Goal: Transaction & Acquisition: Download file/media

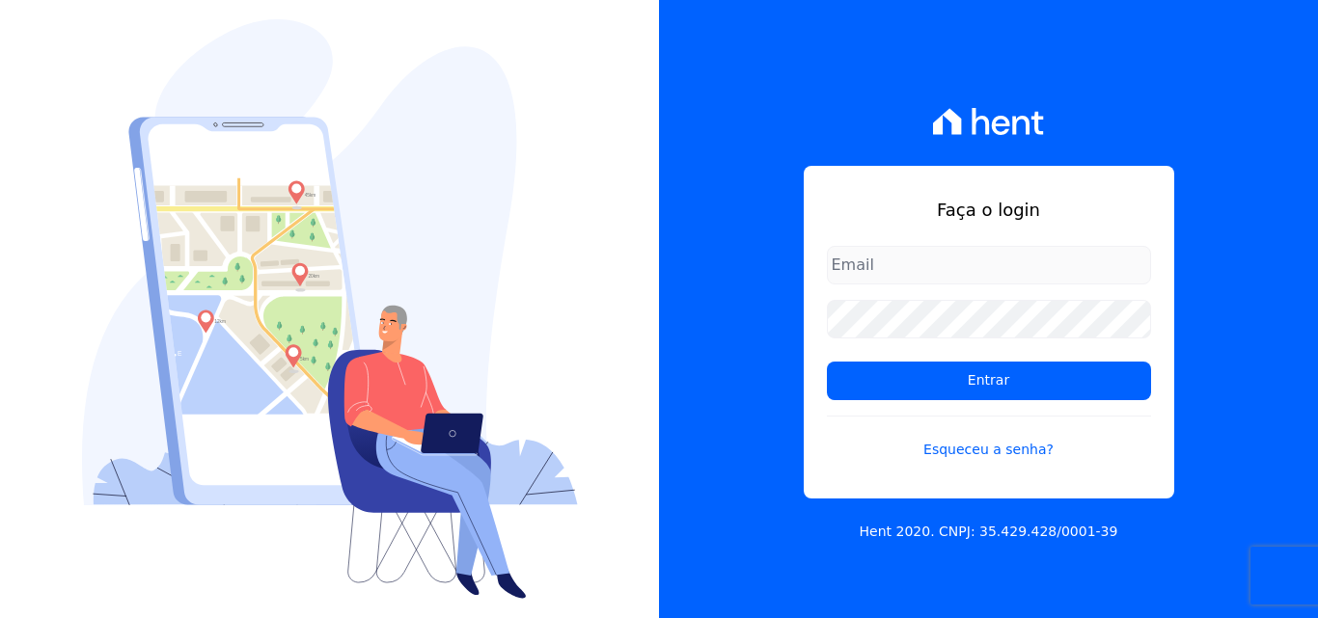
click at [941, 273] on input "email" at bounding box center [989, 265] width 324 height 39
type input "[PERSON_NAME][EMAIL_ADDRESS][PERSON_NAME][DOMAIN_NAME]"
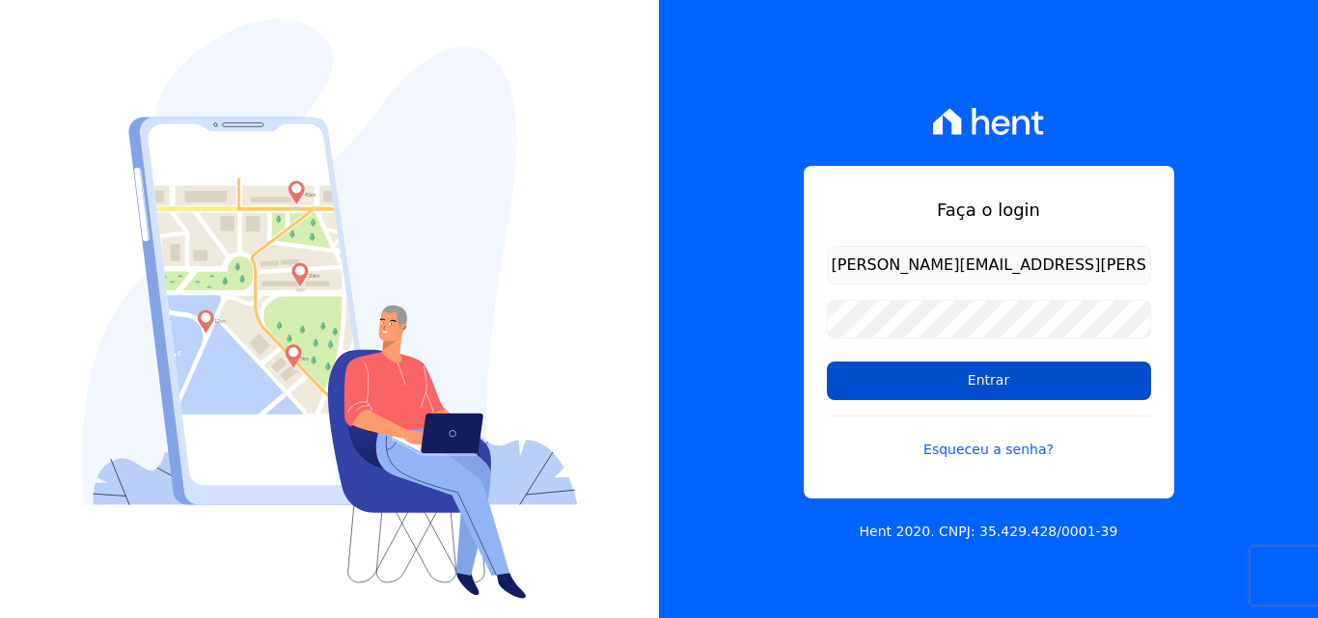
click at [829, 379] on input "Entrar" at bounding box center [989, 381] width 324 height 39
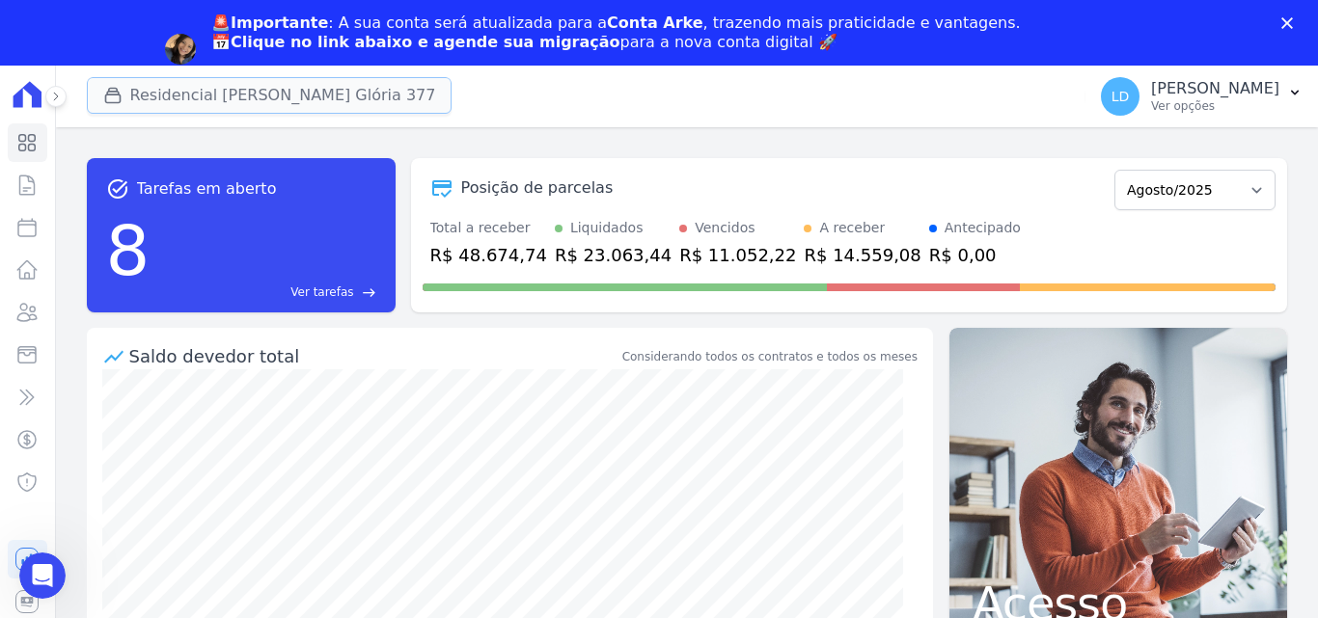
click at [277, 86] on button "Residencial Maria Da Glória 377" at bounding box center [270, 95] width 366 height 37
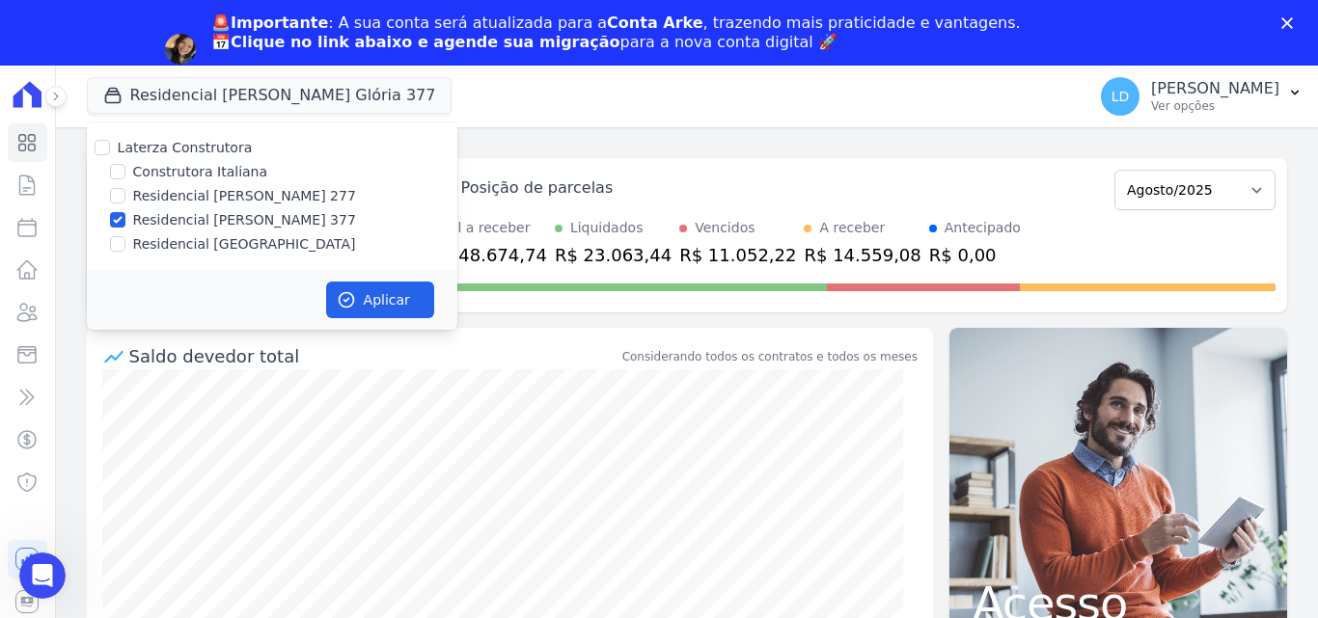
click at [194, 148] on label "Laterza Construtora" at bounding box center [185, 147] width 135 height 15
click at [110, 148] on input "Laterza Construtora" at bounding box center [102, 147] width 15 height 15
checkbox input "true"
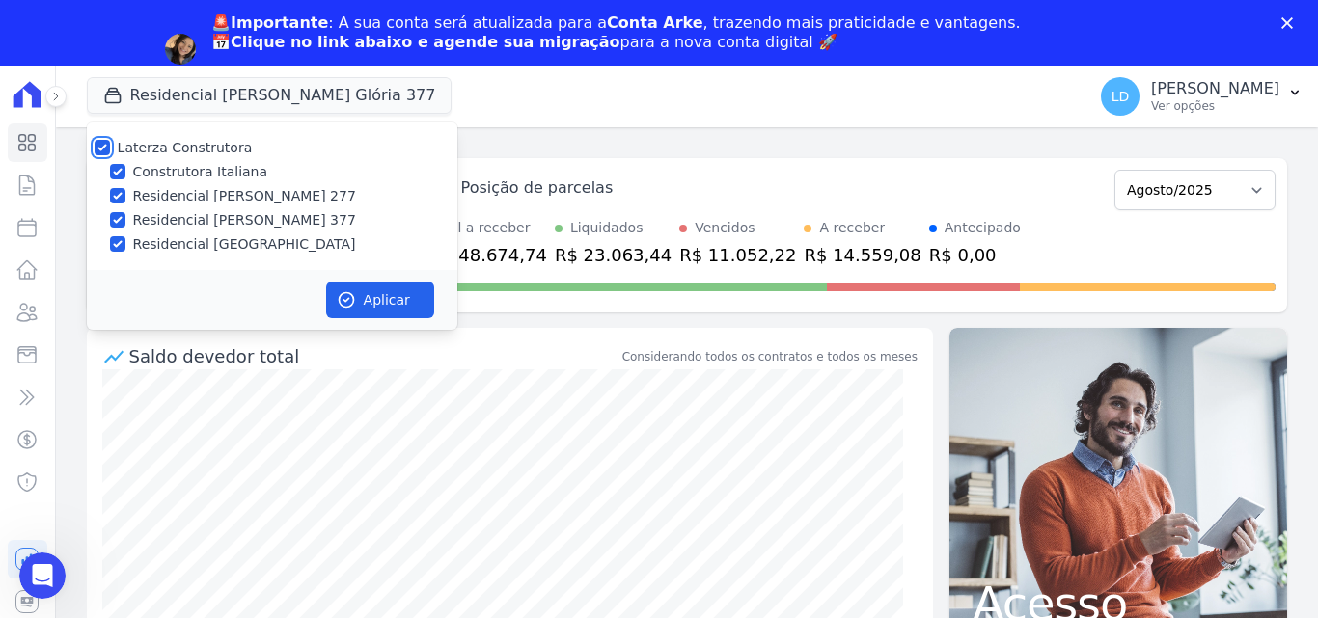
checkbox input "true"
click at [402, 310] on button "Aplicar" at bounding box center [380, 300] width 108 height 37
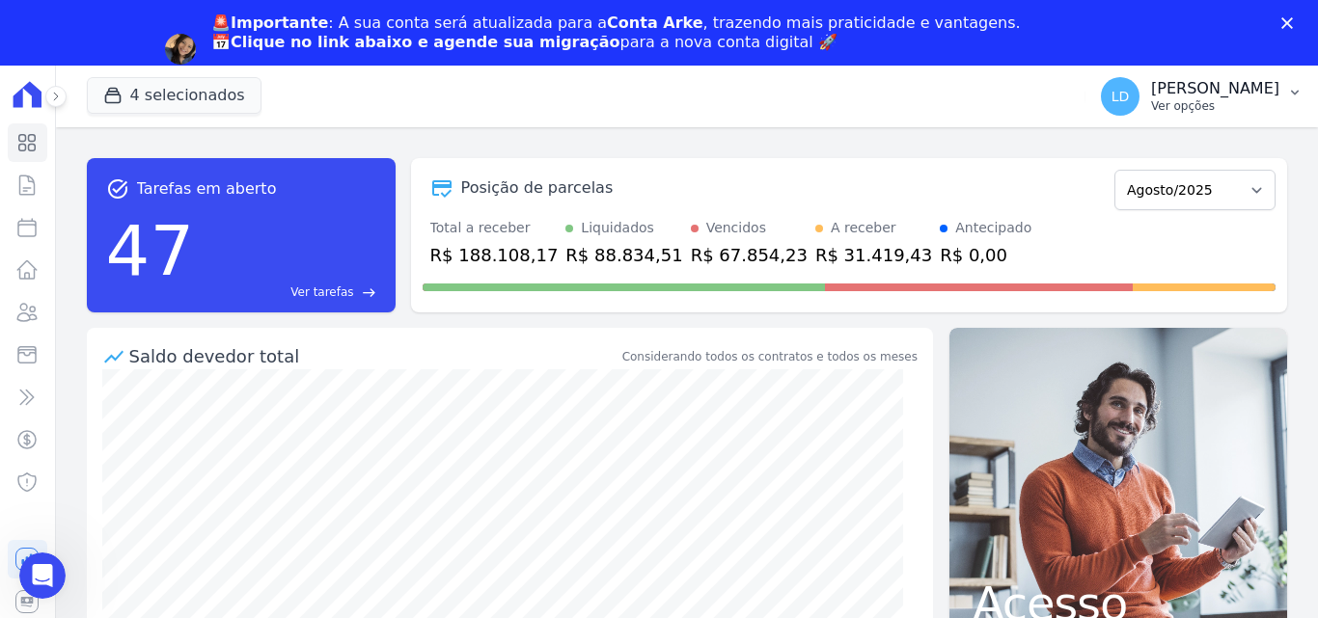
click at [1169, 106] on div "LD Lígia Dias Silva Ver opções" at bounding box center [1190, 96] width 178 height 39
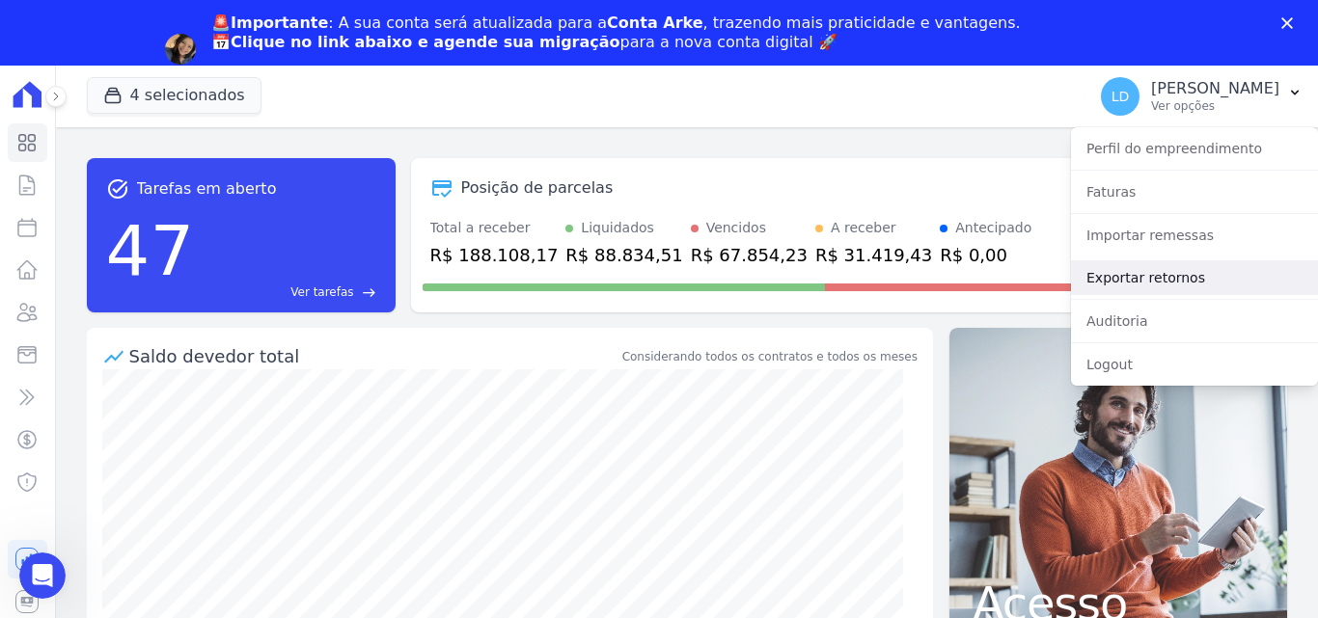
click at [1145, 267] on link "Exportar retornos" at bounding box center [1194, 277] width 247 height 35
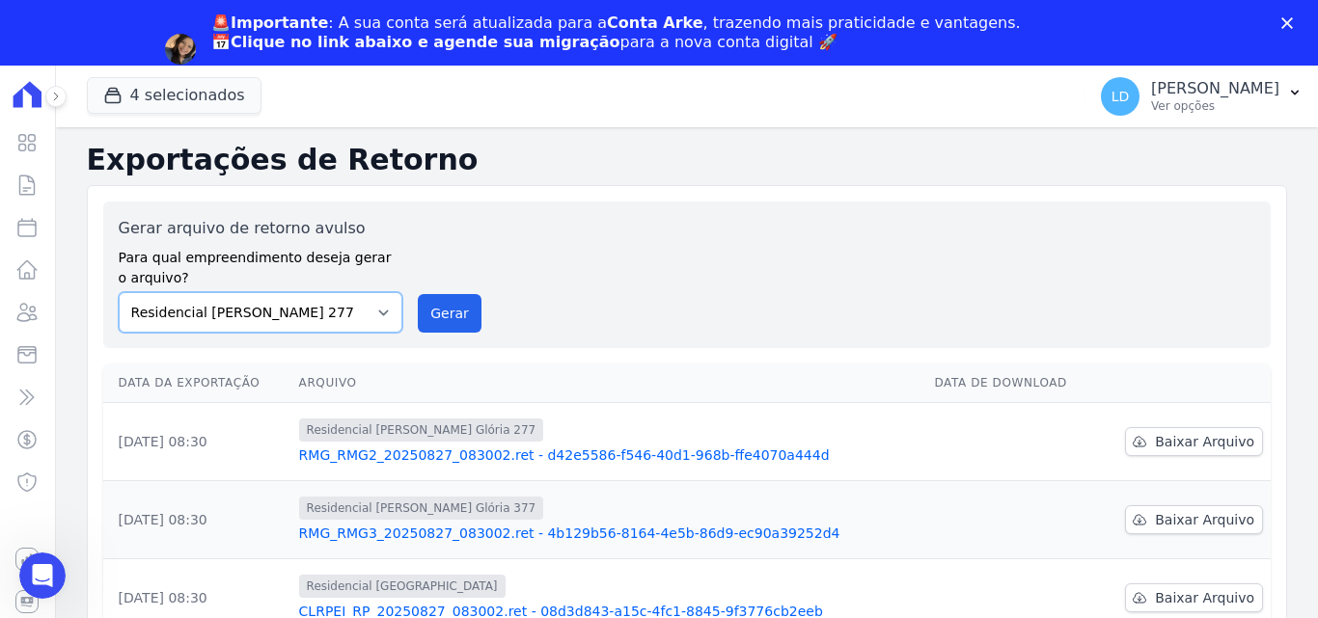
click at [286, 304] on select "Construtora Italiana Residencial Maria da Glória 277 Residencial Maria da Glóri…" at bounding box center [261, 312] width 285 height 41
select select "29fc0423-bfd4-480a-835e-7e440cfe6eb8"
click at [119, 292] on select "Construtora Italiana Residencial Maria da Glória 277 Residencial Maria da Glóri…" at bounding box center [261, 312] width 285 height 41
click at [459, 305] on button "Gerar" at bounding box center [450, 313] width 64 height 39
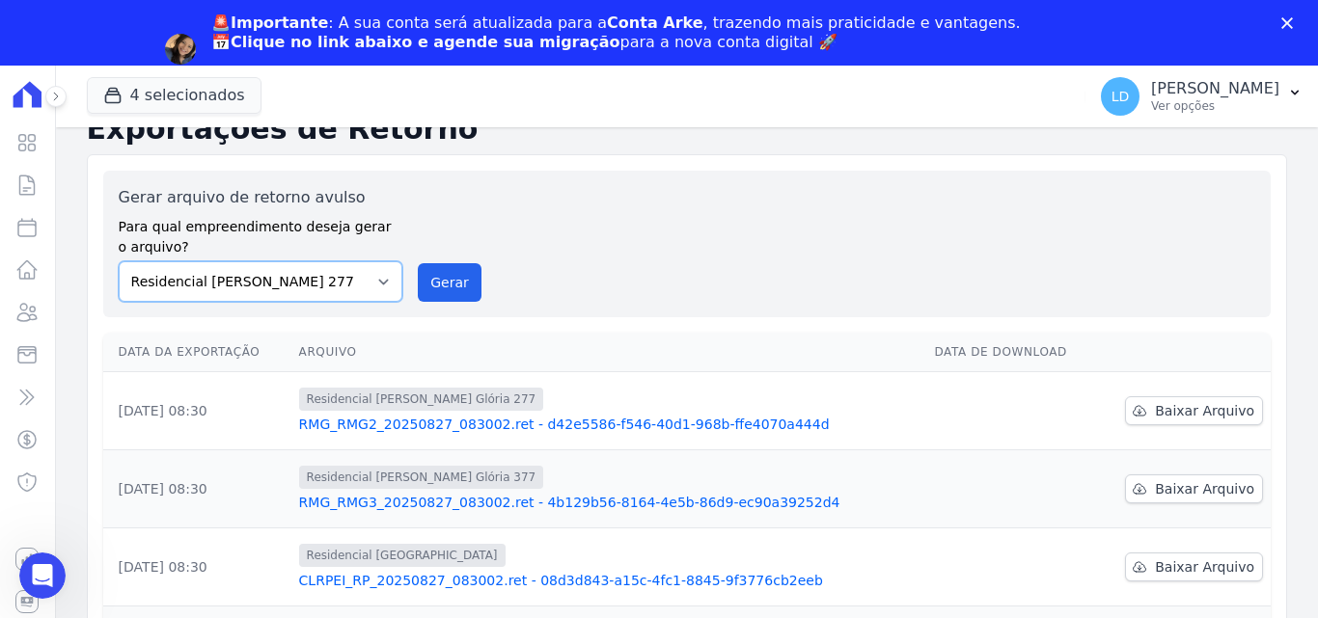
click at [328, 283] on select "Construtora Italiana Residencial Maria da Glória 277 Residencial Maria da Glóri…" at bounding box center [261, 281] width 285 height 41
click at [119, 261] on select "Construtora Italiana Residencial Maria da Glória 277 Residencial Maria da Glóri…" at bounding box center [261, 281] width 285 height 41
click at [457, 270] on button "Gerar" at bounding box center [450, 282] width 64 height 39
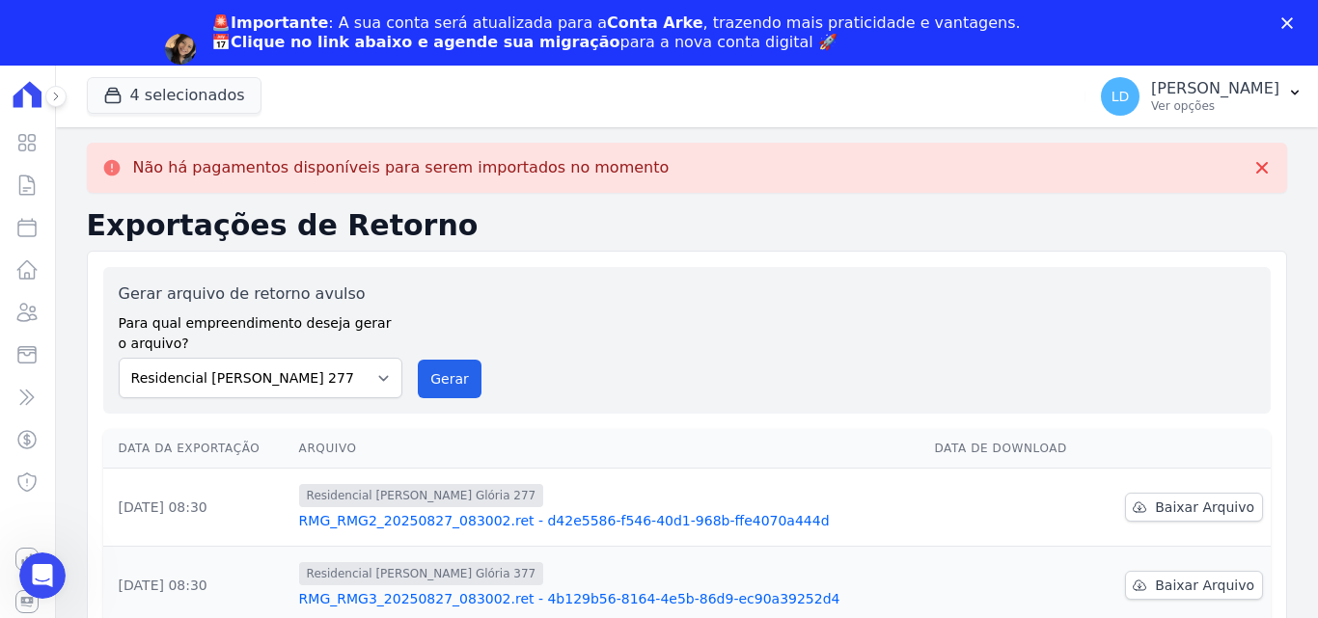
click at [312, 313] on label "Para qual empreendimento deseja gerar o arquivo?" at bounding box center [261, 330] width 285 height 48
click at [305, 380] on select "Construtora Italiana Residencial Maria da Glória 277 Residencial Maria da Glóri…" at bounding box center [261, 378] width 285 height 41
select select "0cd9190e-dfd9-46e5-afc8-7298ef4c0c2b"
click at [119, 358] on select "Construtora Italiana Residencial Maria da Glória 277 Residencial Maria da Glóri…" at bounding box center [261, 378] width 285 height 41
click at [458, 367] on button "Gerar" at bounding box center [450, 379] width 64 height 39
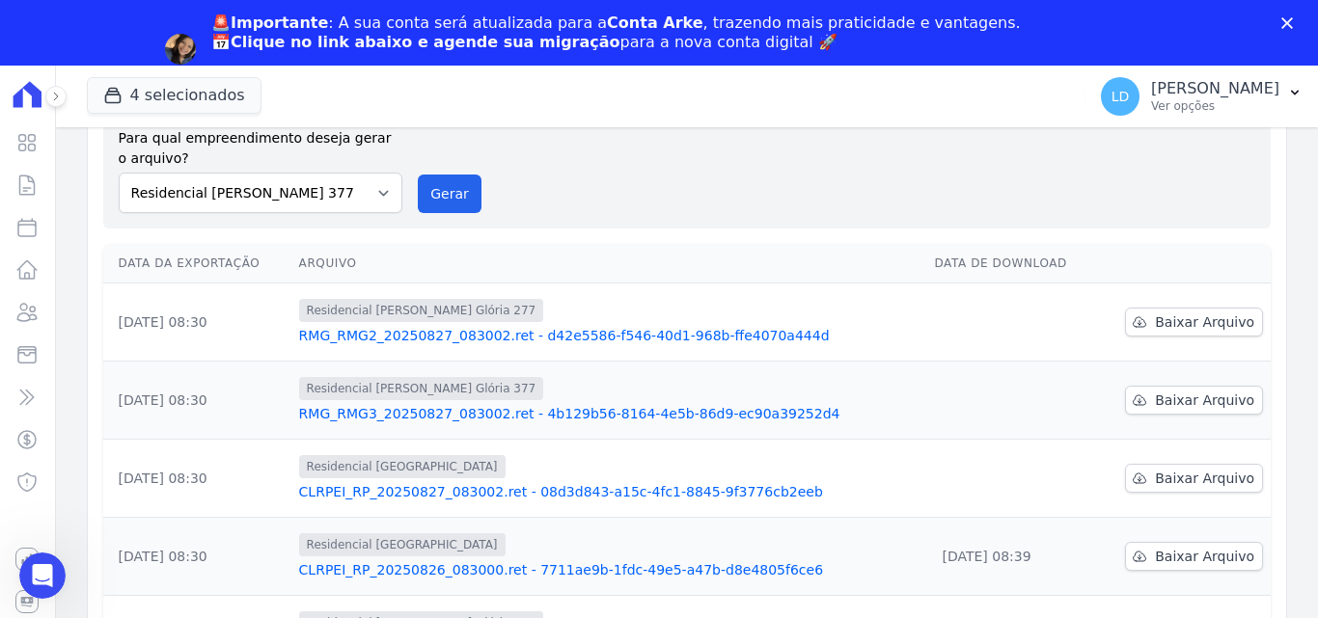
scroll to position [193, 0]
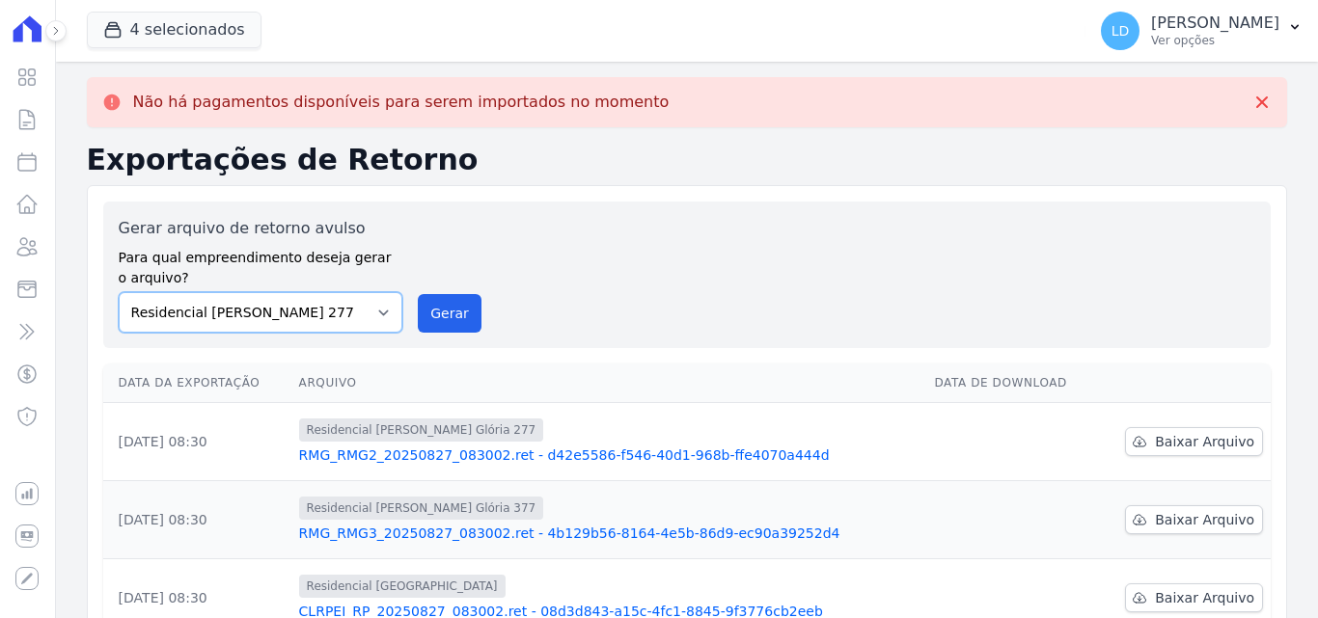
drag, startPoint x: 352, startPoint y: 308, endPoint x: 342, endPoint y: 322, distance: 17.4
click at [352, 308] on div "Gerar arquivo de retorno avulso Para qual empreendimento deseja gerar o arquivo…" at bounding box center [261, 275] width 285 height 116
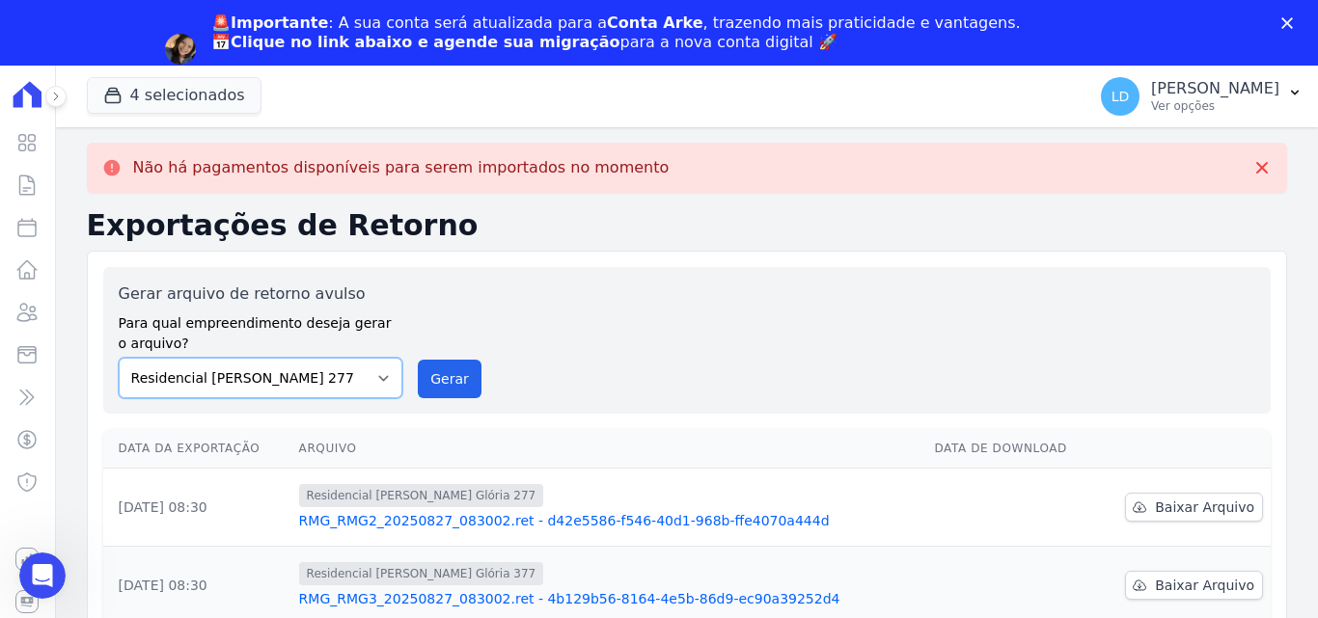
scroll to position [0, 0]
select select "6440c0a1-232b-4aa1-adfe-88cb95fffe46"
click at [119, 358] on select "Construtora Italiana Residencial Maria da Glória 277 Residencial Maria da Glóri…" at bounding box center [261, 378] width 285 height 41
click at [448, 383] on button "Gerar" at bounding box center [450, 379] width 64 height 39
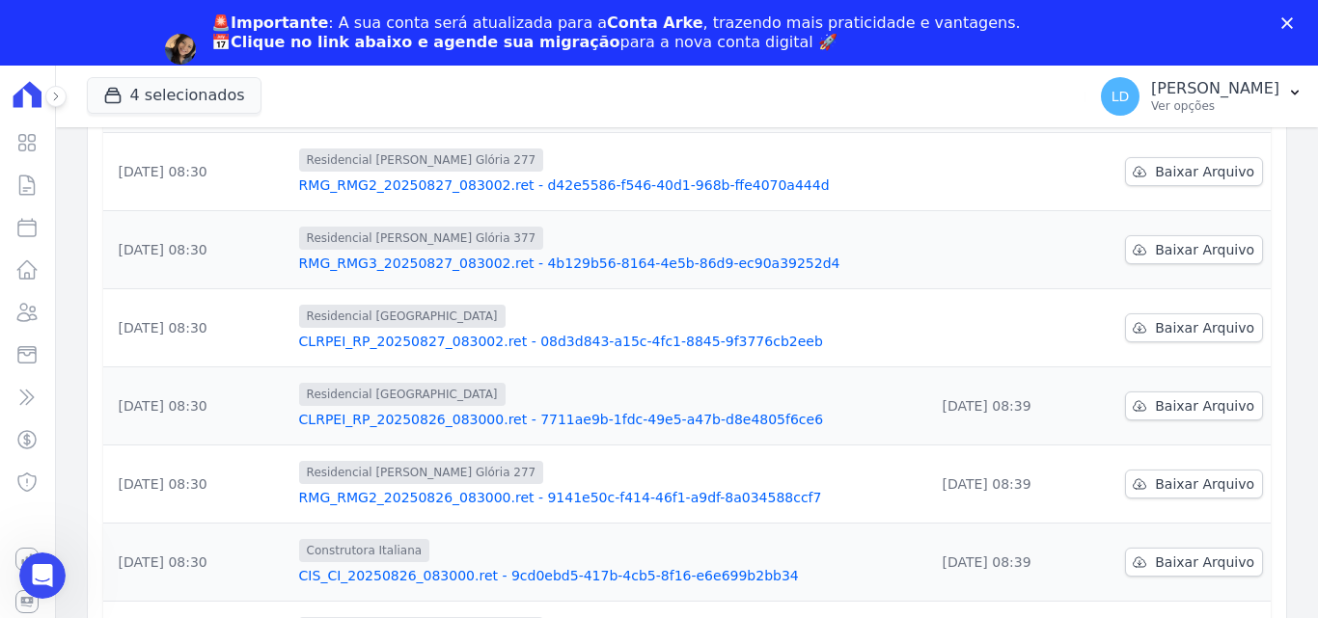
scroll to position [289, 0]
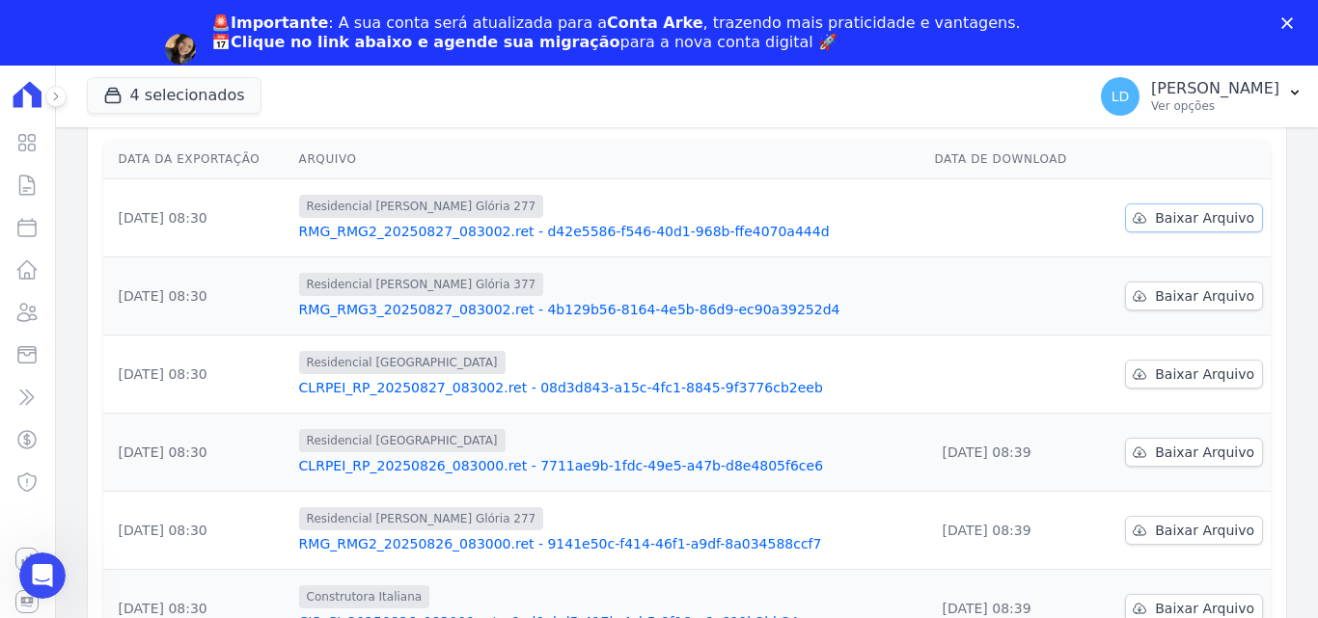
click at [1176, 226] on span "Baixar Arquivo" at bounding box center [1204, 217] width 99 height 19
click at [1155, 301] on span "Baixar Arquivo" at bounding box center [1204, 296] width 99 height 19
click at [1167, 379] on span "Baixar Arquivo" at bounding box center [1204, 374] width 99 height 19
click at [1198, 91] on p "Lígia Dias Silva" at bounding box center [1215, 88] width 128 height 19
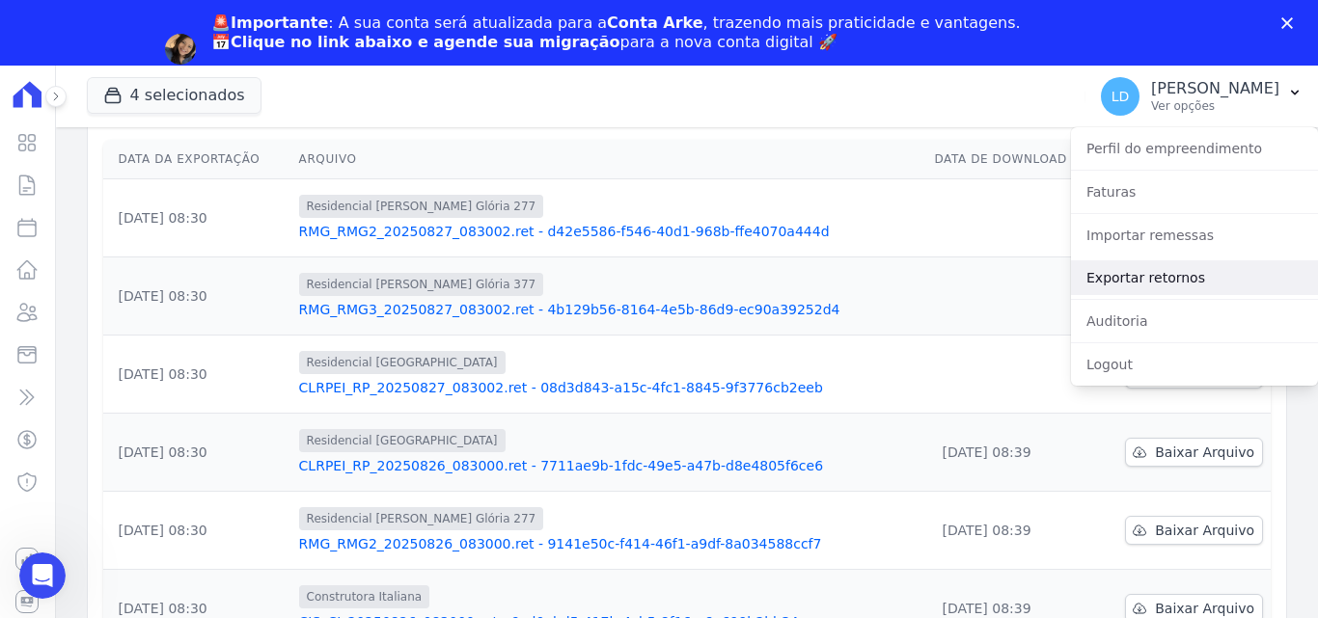
click at [1192, 268] on link "Exportar retornos" at bounding box center [1194, 277] width 247 height 35
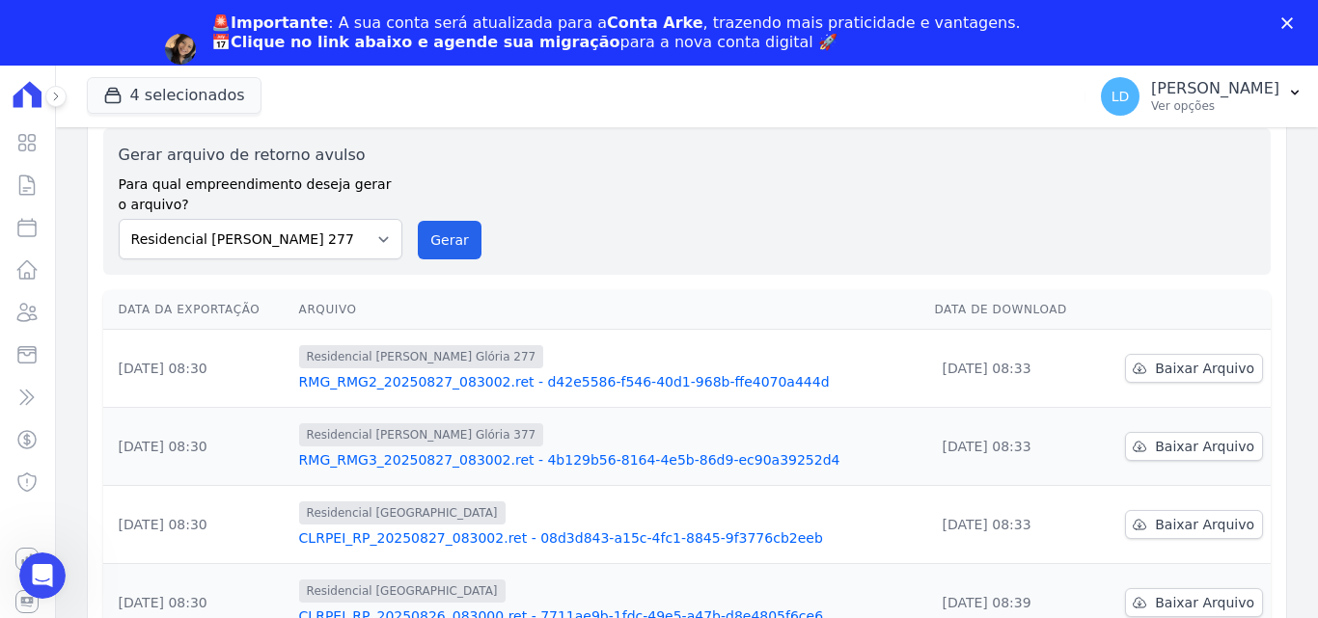
scroll to position [0, 0]
